Goal: Use online tool/utility: Utilize a website feature to perform a specific function

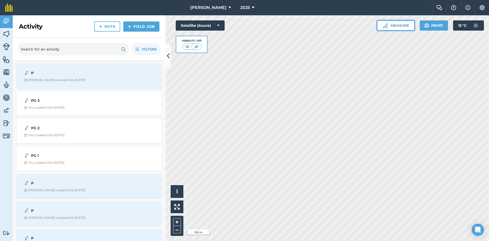
click at [404, 26] on button "Measure" at bounding box center [396, 25] width 38 height 10
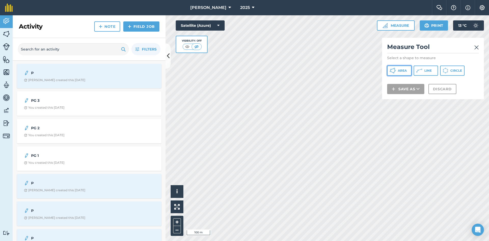
click at [402, 70] on span "Area" at bounding box center [402, 70] width 9 height 4
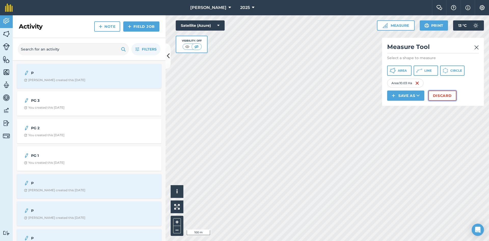
click at [445, 93] on button "Discard" at bounding box center [442, 95] width 28 height 10
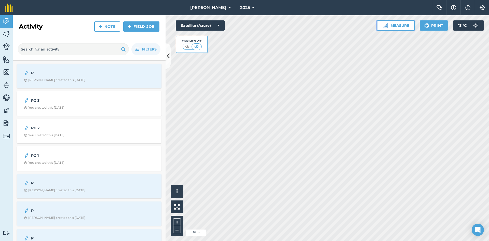
click at [396, 26] on button "Measure" at bounding box center [396, 25] width 38 height 10
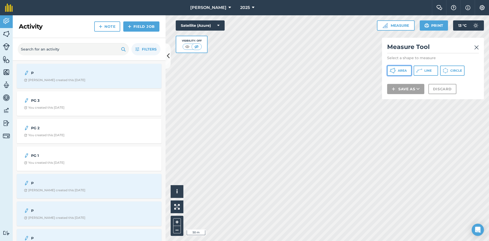
click at [399, 73] on button "Area" at bounding box center [399, 70] width 24 height 10
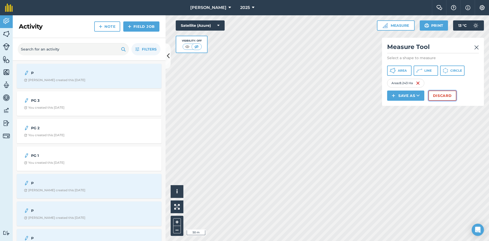
click at [433, 99] on button "Discard" at bounding box center [442, 95] width 28 height 10
